Goal: Task Accomplishment & Management: Use online tool/utility

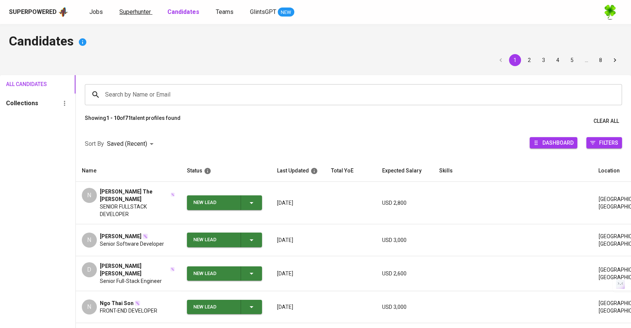
click at [137, 14] on span "Superhunter" at bounding box center [135, 11] width 32 height 7
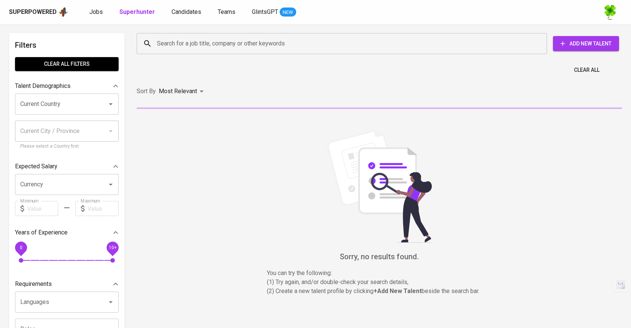
click at [175, 49] on input "Search for a job title, company or other keywords" at bounding box center [344, 43] width 378 height 14
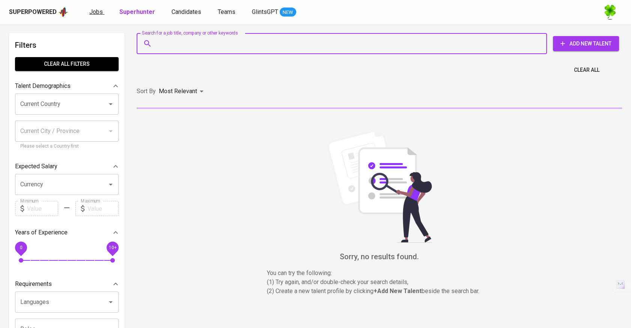
click at [99, 14] on span "Jobs" at bounding box center [96, 11] width 14 height 7
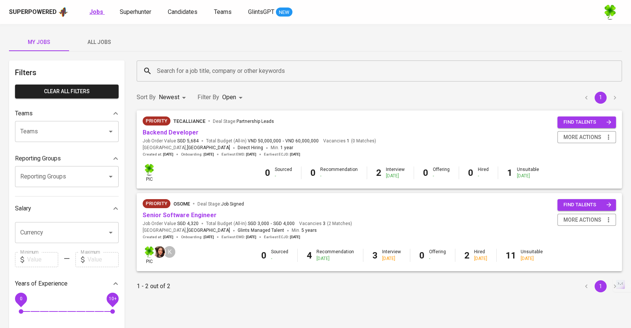
click at [101, 12] on b "Jobs" at bounding box center [96, 11] width 14 height 7
type input "OPEN"
click at [104, 41] on span "All Jobs" at bounding box center [99, 42] width 51 height 9
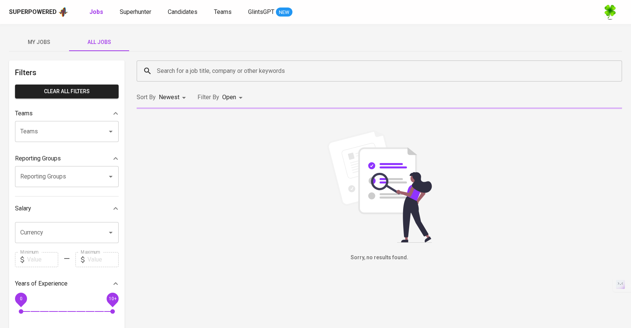
click at [204, 73] on input "Search for a job title, company or other keywords" at bounding box center [381, 71] width 453 height 14
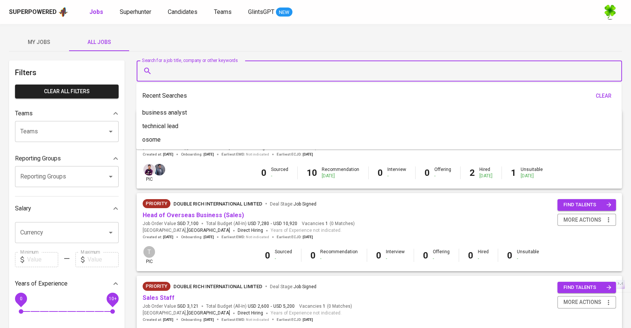
click at [208, 74] on input "Search for a job title, company or other keywords" at bounding box center [381, 71] width 453 height 14
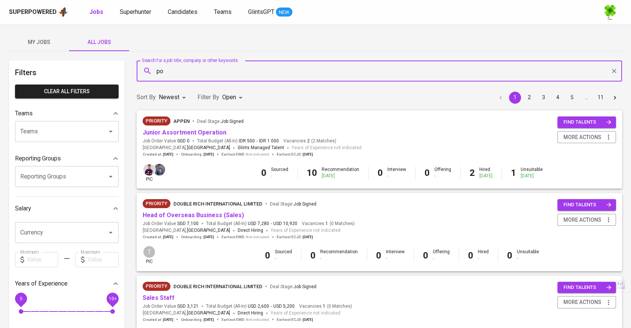
type input "p"
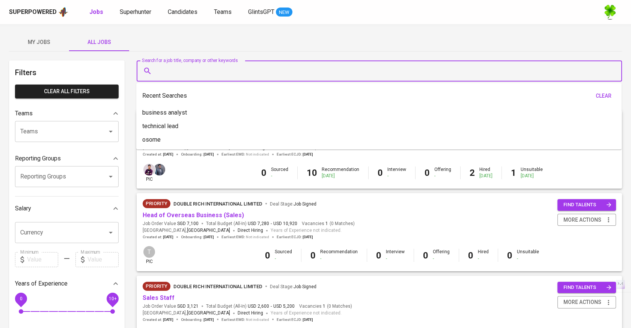
type input "p"
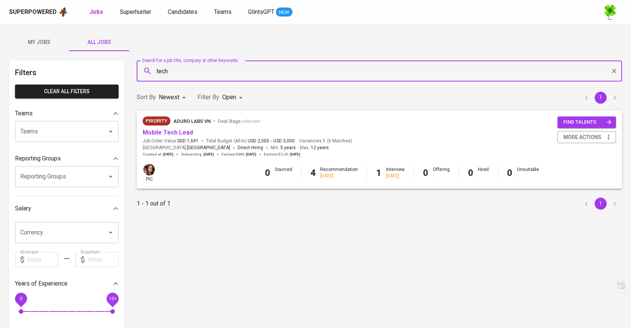
click at [257, 68] on input "tech" at bounding box center [381, 71] width 453 height 14
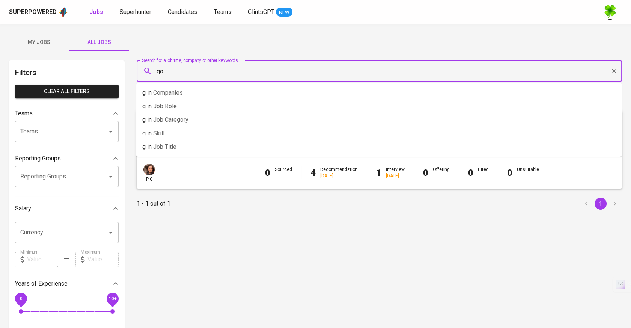
type input "go"
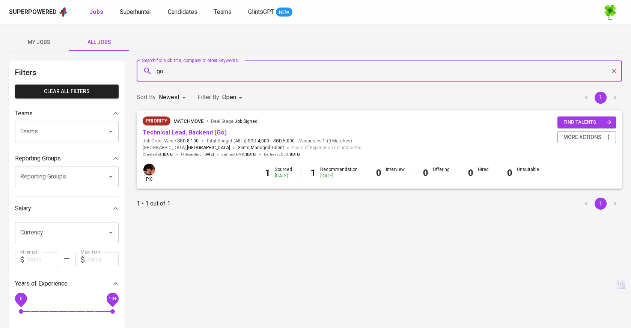
click at [212, 131] on link "Technical Lead, Backend (Go)" at bounding box center [185, 132] width 84 height 7
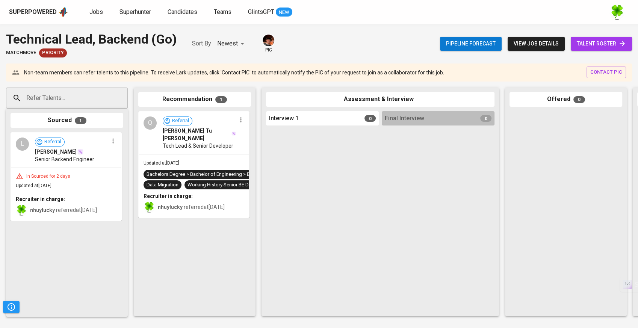
click at [88, 168] on div "In Sourced for 2 days Updated at Sep 05, 2025 Recruiter in charge: nhuylucky re…" at bounding box center [66, 194] width 110 height 53
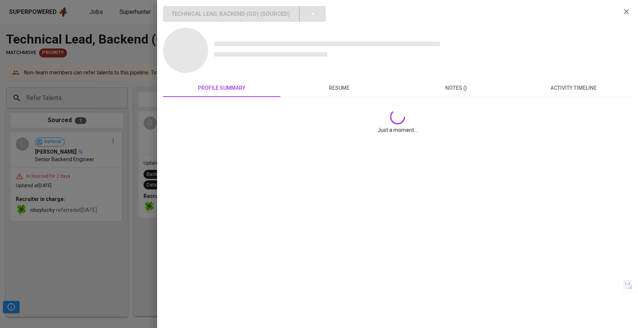
click at [78, 192] on div at bounding box center [319, 164] width 638 height 328
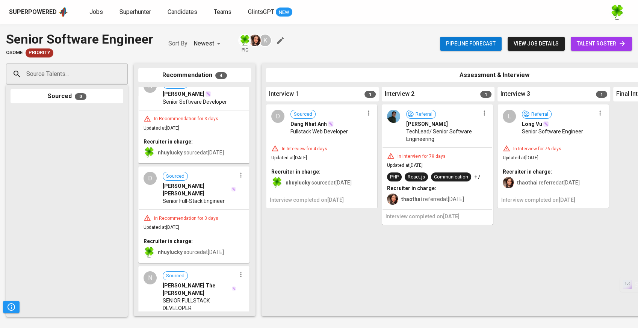
scroll to position [177, 0]
